Goal: Task Accomplishment & Management: Manage account settings

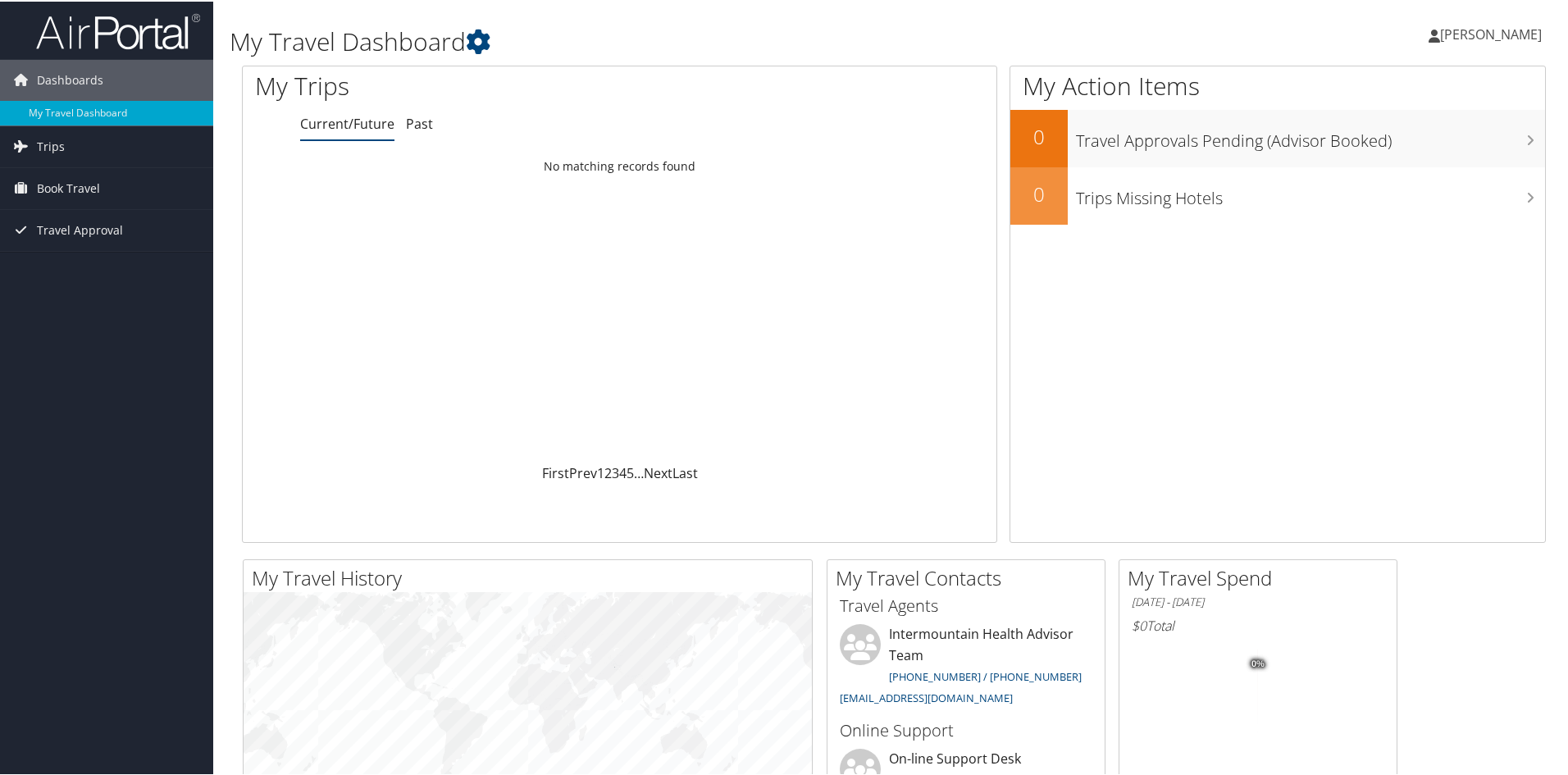
click at [1440, 33] on span "[PERSON_NAME]" at bounding box center [1491, 32] width 102 height 18
click at [1393, 96] on link "My Settings" at bounding box center [1446, 90] width 183 height 28
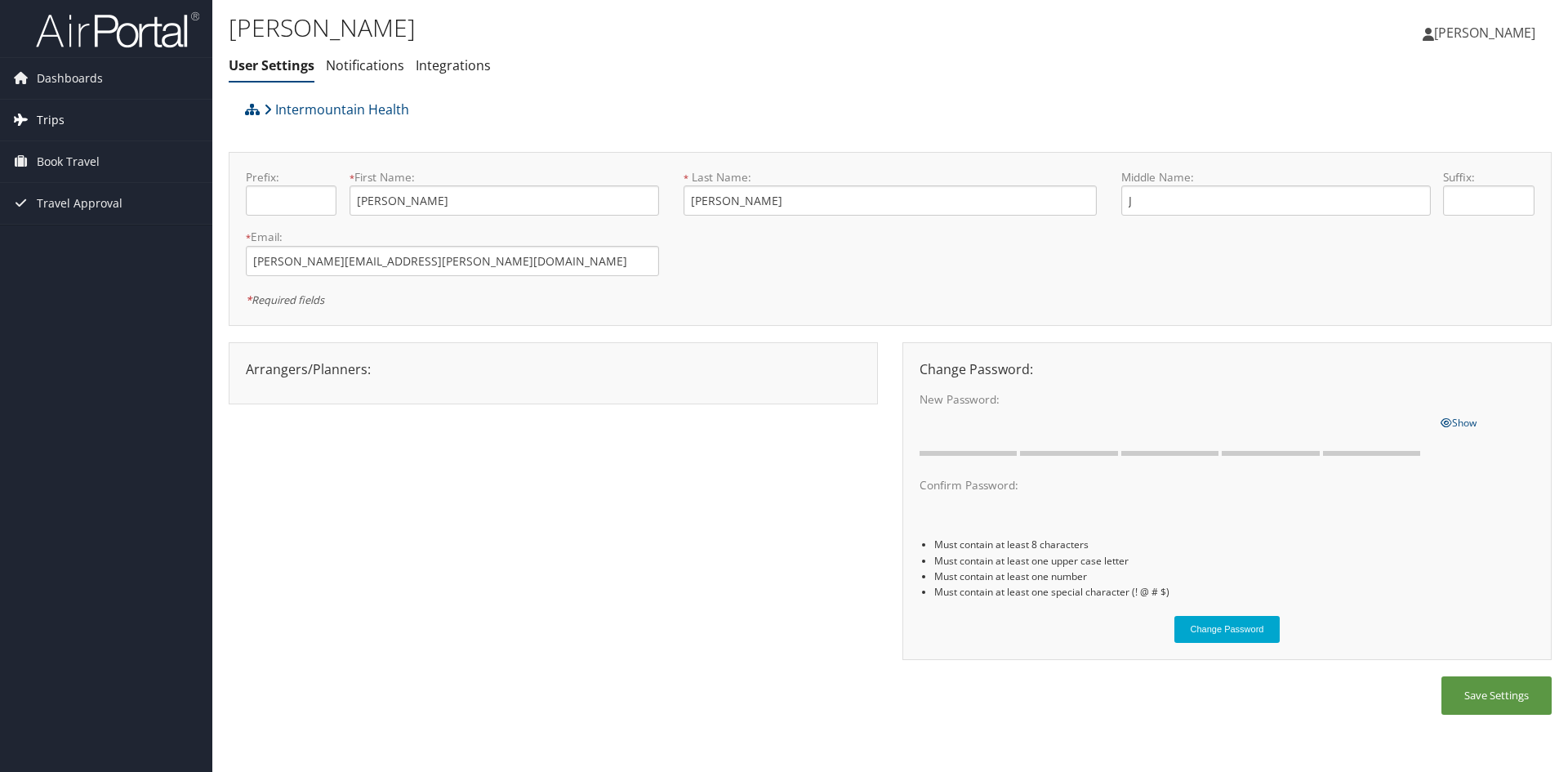
click at [50, 128] on span "Trips" at bounding box center [50, 120] width 28 height 41
click at [79, 98] on span "Dashboards" at bounding box center [70, 78] width 66 height 41
click at [1442, 32] on span "[PERSON_NAME]" at bounding box center [1485, 32] width 102 height 18
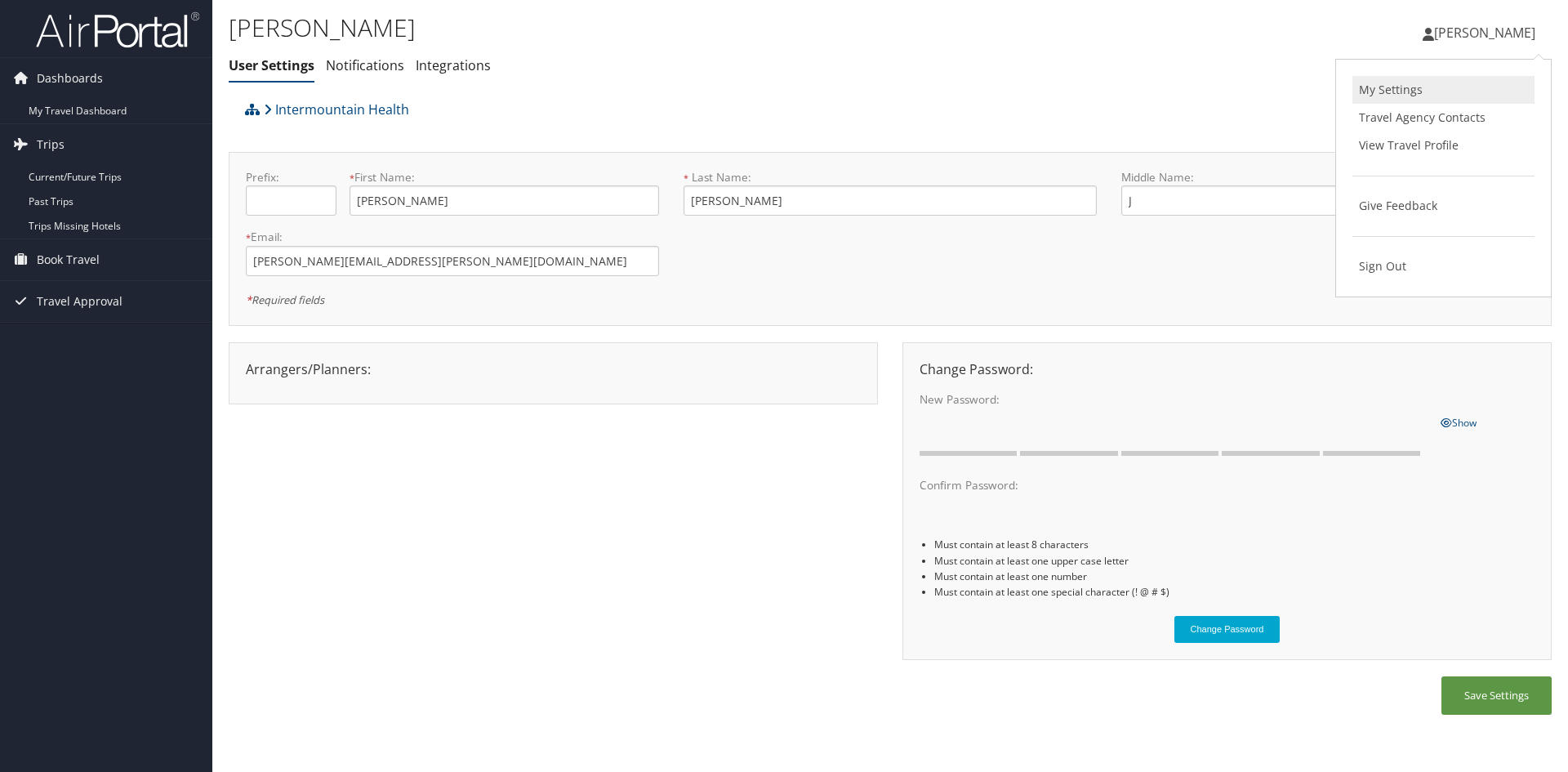
click at [1407, 98] on link "My Settings" at bounding box center [1443, 90] width 182 height 28
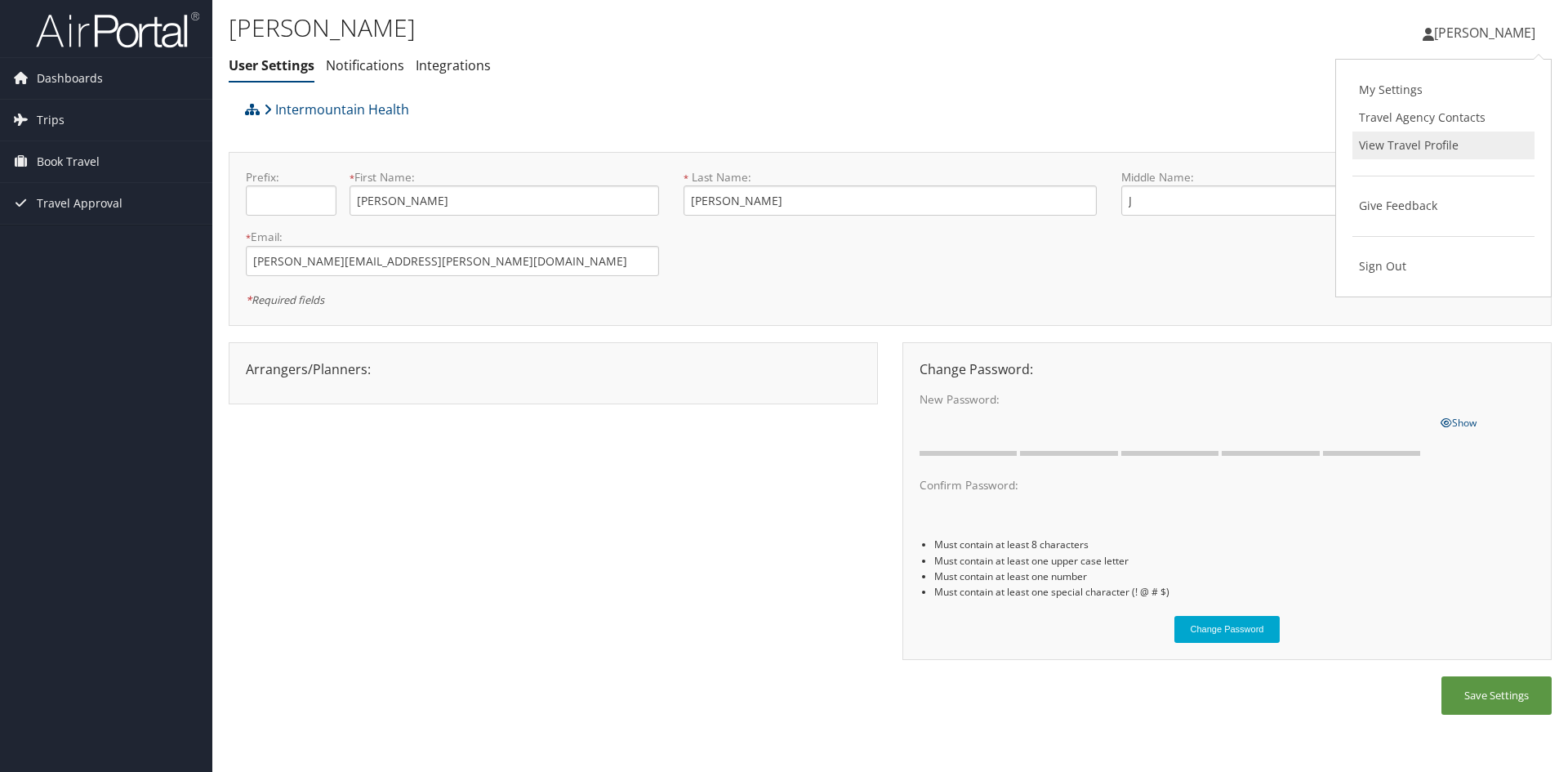
click at [1428, 151] on link "View Travel Profile" at bounding box center [1443, 145] width 182 height 28
click at [356, 74] on link "Notifications" at bounding box center [364, 65] width 78 height 18
